Goal: Task Accomplishment & Management: Use online tool/utility

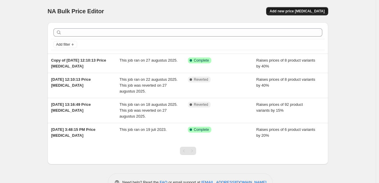
click at [301, 13] on span "Add new price [MEDICAL_DATA]" at bounding box center [296, 11] width 55 height 5
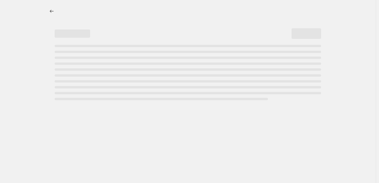
select select "percentage"
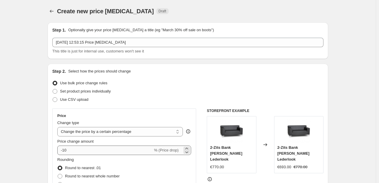
scroll to position [30, 0]
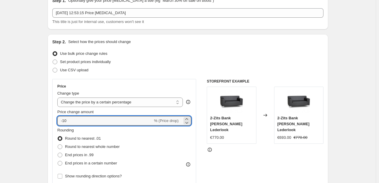
drag, startPoint x: 73, startPoint y: 121, endPoint x: 47, endPoint y: 122, distance: 26.6
type input "15"
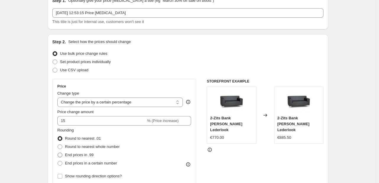
click at [62, 154] on span at bounding box center [60, 155] width 5 height 5
click at [58, 153] on input "End prices in .99" at bounding box center [58, 153] width 0 height 0
radio input "true"
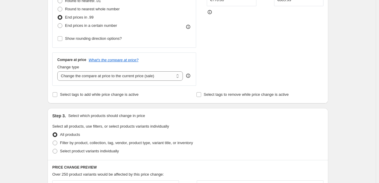
scroll to position [177, 0]
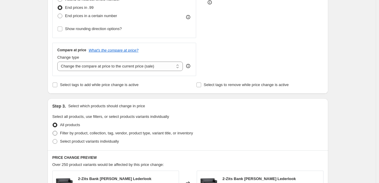
click at [56, 134] on span at bounding box center [55, 133] width 5 height 5
click at [53, 131] on input "Filter by product, collection, tag, vendor, product type, variant title, or inv…" at bounding box center [53, 131] width 0 height 0
radio input "true"
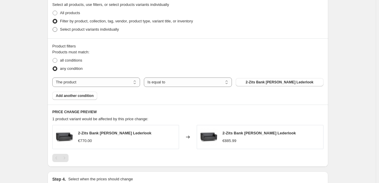
scroll to position [295, 0]
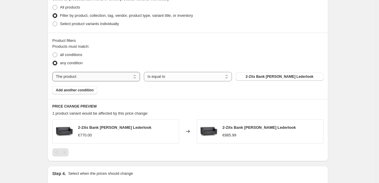
click at [74, 74] on select "The product The product's collection The product's tag The product's vendor The…" at bounding box center [96, 76] width 88 height 9
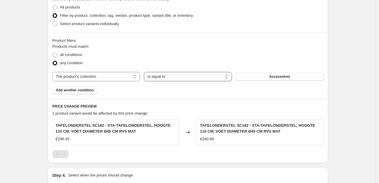
drag, startPoint x: 206, startPoint y: 77, endPoint x: 162, endPoint y: 77, distance: 44.0
click at [206, 77] on select "Is equal to Is not equal to" at bounding box center [188, 76] width 88 height 9
click at [160, 75] on select "Is equal to Is not equal to" at bounding box center [188, 76] width 88 height 9
click at [281, 76] on span "Accessoires" at bounding box center [279, 76] width 21 height 5
click at [100, 79] on select "The product The product's collection The product's tag The product's vendor The…" at bounding box center [96, 76] width 88 height 9
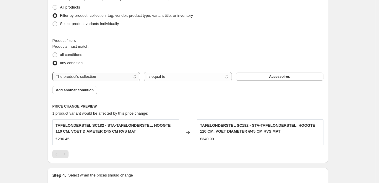
select select "tag"
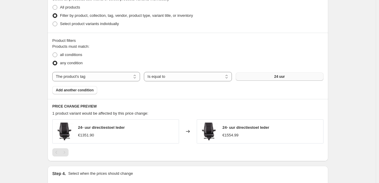
click at [278, 76] on span "24 uur" at bounding box center [279, 76] width 11 height 5
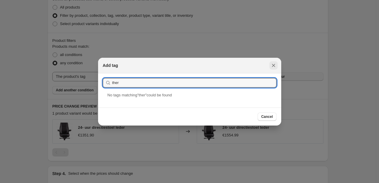
type input "ther"
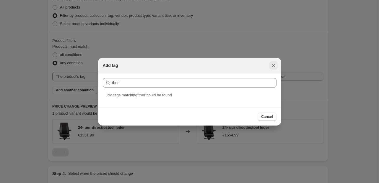
click at [276, 66] on button "Close" at bounding box center [273, 65] width 8 height 8
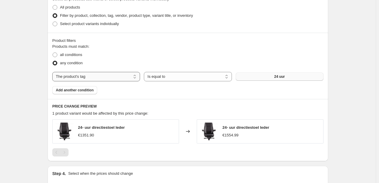
click at [86, 73] on select "The product The product's collection The product's tag The product's vendor The…" at bounding box center [96, 76] width 88 height 9
select select "product"
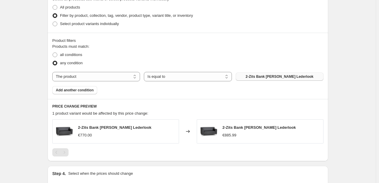
click at [254, 77] on button "2-Zits Bank [PERSON_NAME] Lederlook" at bounding box center [280, 77] width 88 height 8
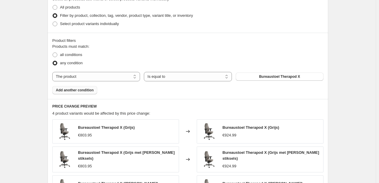
click at [85, 92] on span "Add another condition" at bounding box center [75, 90] width 38 height 5
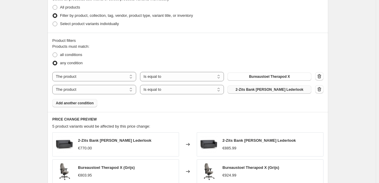
click at [293, 90] on button "2-Zits Bank [PERSON_NAME] Lederlook" at bounding box center [269, 90] width 84 height 8
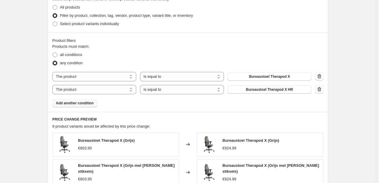
click at [75, 101] on span "Add another condition" at bounding box center [75, 103] width 38 height 5
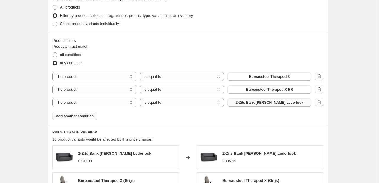
click at [263, 102] on span "2-Zits Bank [PERSON_NAME] Lederlook" at bounding box center [270, 102] width 68 height 5
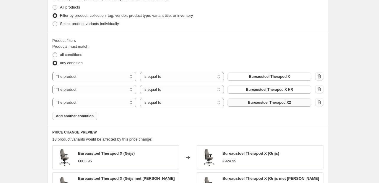
click at [86, 116] on span "Add another condition" at bounding box center [75, 116] width 38 height 5
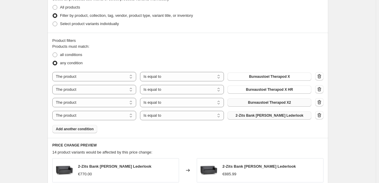
click at [249, 113] on span "2-Zits Bank [PERSON_NAME] Lederlook" at bounding box center [270, 115] width 68 height 5
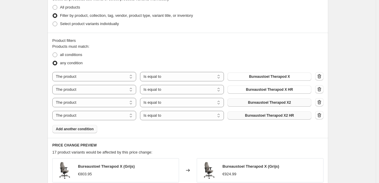
click at [77, 130] on span "Add another condition" at bounding box center [75, 129] width 38 height 5
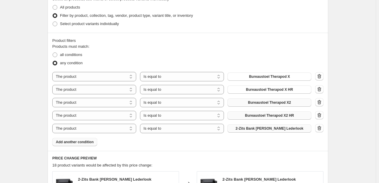
click at [271, 130] on span "2-Zits Bank [PERSON_NAME] Lederlook" at bounding box center [270, 128] width 68 height 5
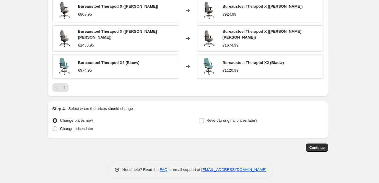
scroll to position [524, 0]
click at [318, 146] on span "Continue" at bounding box center [316, 148] width 15 height 5
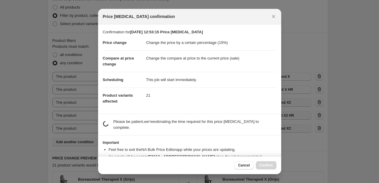
scroll to position [0, 0]
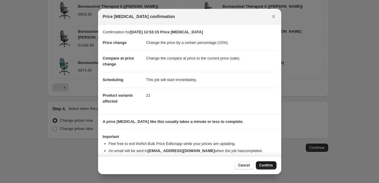
click at [260, 164] on span "Confirm" at bounding box center [266, 165] width 14 height 5
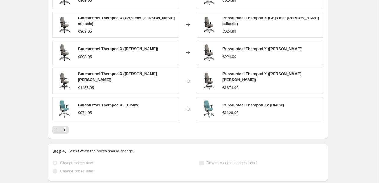
scroll to position [540, 0]
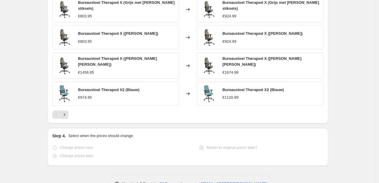
select select "percentage"
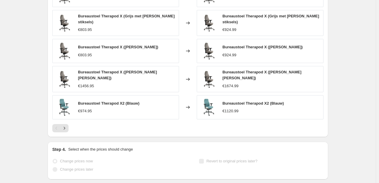
scroll to position [0, 0]
